Goal: Go to known website: Access a specific website the user already knows

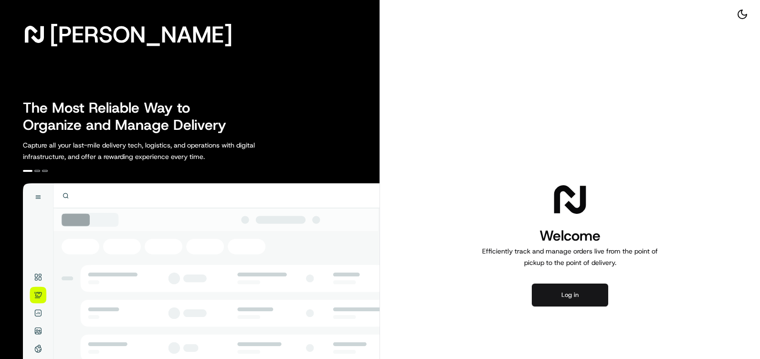
click at [538, 292] on button "Log in" at bounding box center [570, 295] width 76 height 23
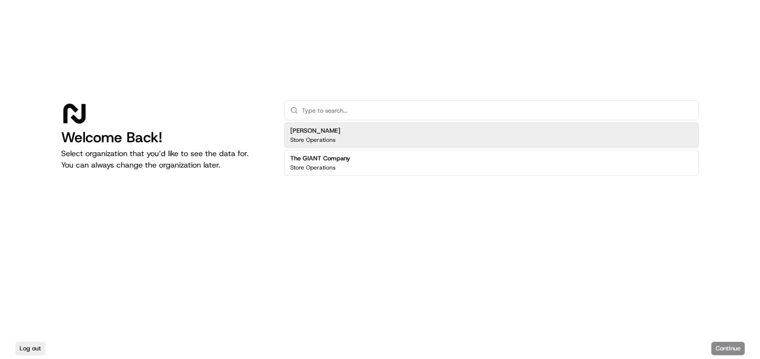
click at [564, 136] on div "[PERSON_NAME] Store Operations" at bounding box center [491, 135] width 415 height 26
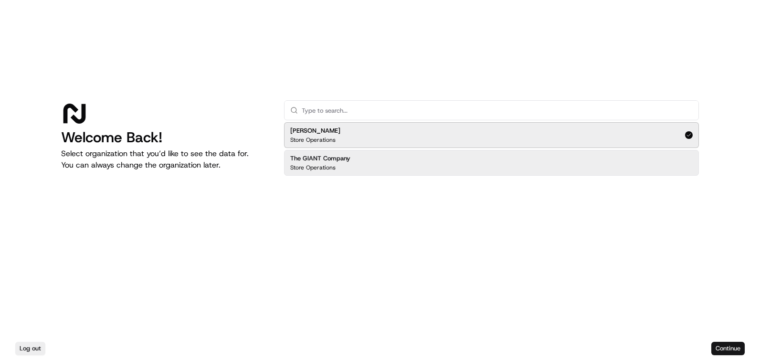
click at [731, 348] on button "Continue" at bounding box center [727, 348] width 33 height 13
